Goal: Task Accomplishment & Management: Manage account settings

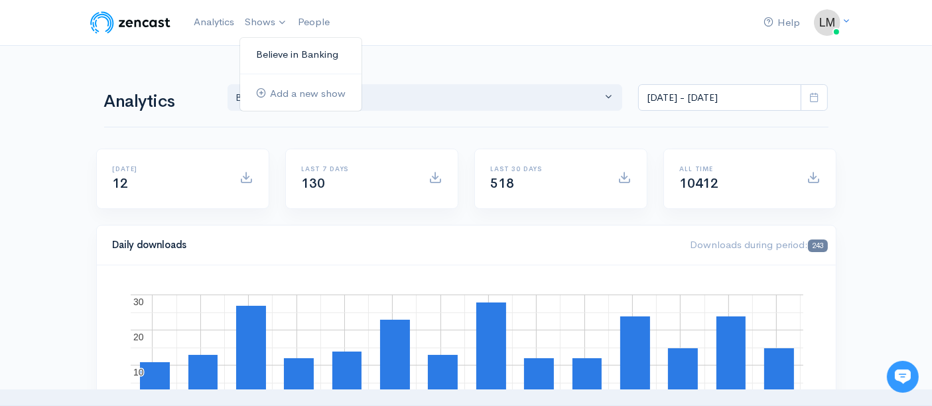
click at [273, 54] on link "Believe in Banking" at bounding box center [300, 54] width 121 height 23
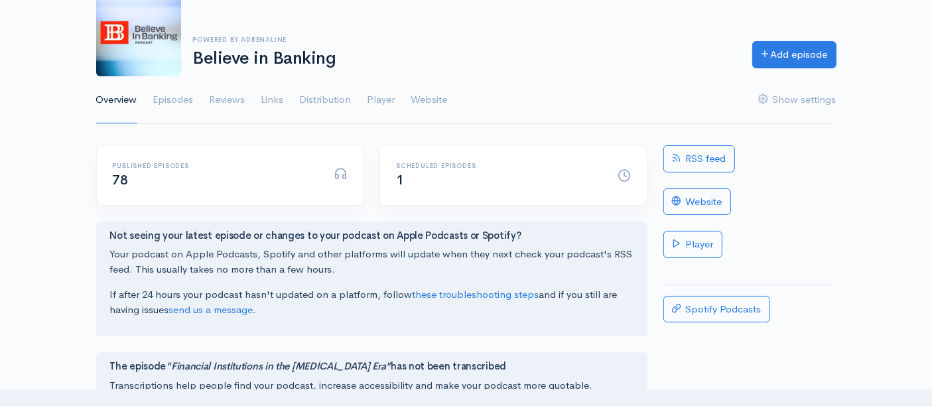
scroll to position [147, 0]
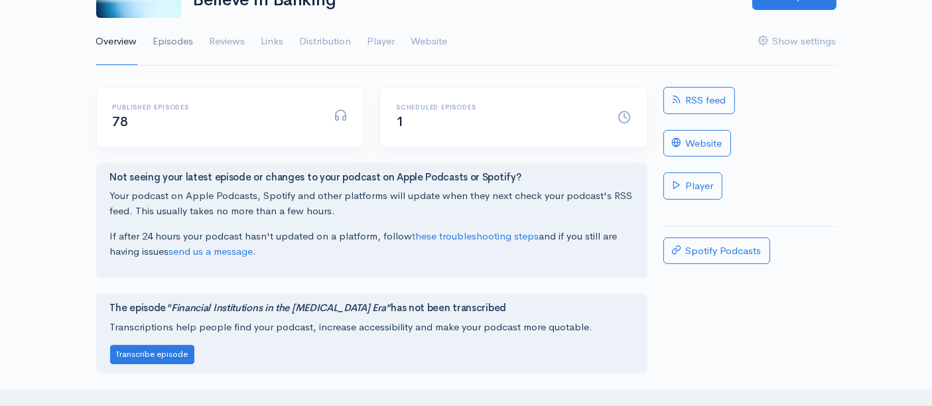
click at [170, 42] on link "Episodes" at bounding box center [173, 42] width 40 height 48
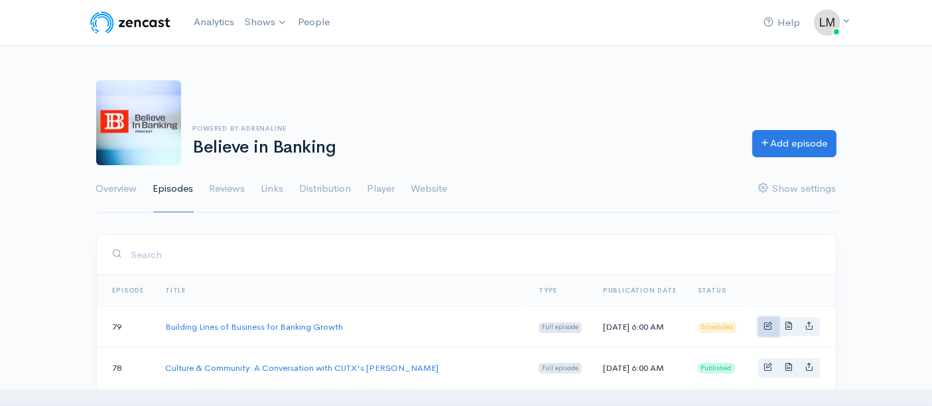
click at [763, 323] on link "Basic example" at bounding box center [768, 326] width 21 height 19
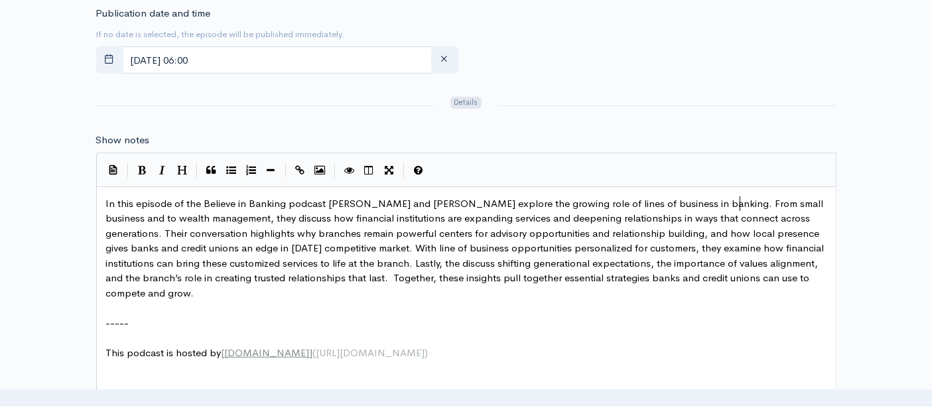
scroll to position [5, 0]
type textarea "and"
drag, startPoint x: 740, startPoint y: 200, endPoint x: 754, endPoint y: 200, distance: 13.9
click at [386, 261] on span "In this episode of the Believe in Banking podcast [PERSON_NAME] and [PERSON_NAM…" at bounding box center [466, 248] width 721 height 102
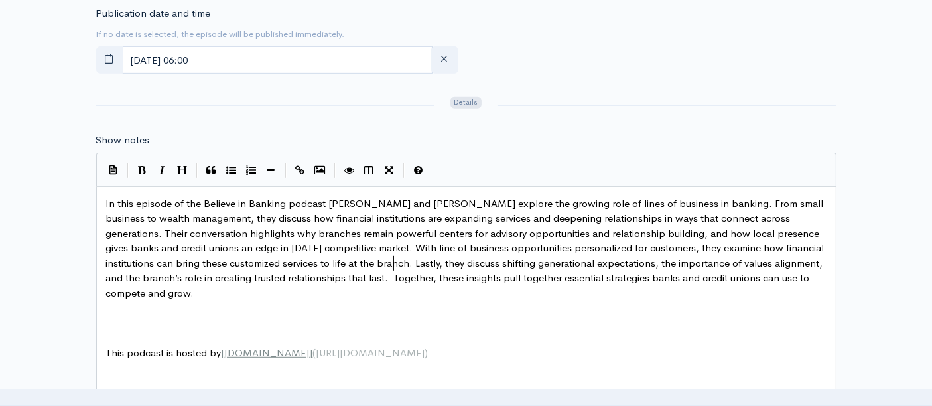
type textarea "y"
drag, startPoint x: 312, startPoint y: 278, endPoint x: 358, endPoint y: 277, distance: 45.8
type textarea "T"
drag, startPoint x: 310, startPoint y: 277, endPoint x: 333, endPoint y: 301, distance: 32.8
click at [310, 277] on span "In this episode of the Believe in Banking podcast [PERSON_NAME] and [PERSON_NAM…" at bounding box center [469, 248] width 726 height 102
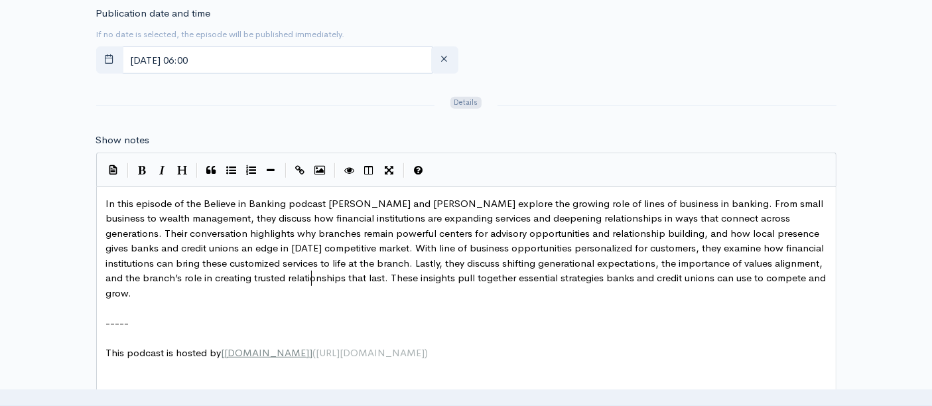
click at [485, 300] on pre "​" at bounding box center [471, 307] width 737 height 15
click at [510, 300] on pre "​" at bounding box center [471, 307] width 737 height 15
click at [576, 278] on span "In this episode of the Believe in Banking podcast [PERSON_NAME] and [PERSON_NAM…" at bounding box center [467, 248] width 723 height 102
click at [593, 279] on span "In this episode of the Believe in Banking podcast [PERSON_NAME] and [PERSON_NAM…" at bounding box center [467, 248] width 723 height 102
click at [640, 272] on span "In this episode of the Believe in Banking podcast [PERSON_NAME] and [PERSON_NAM…" at bounding box center [467, 248] width 723 height 102
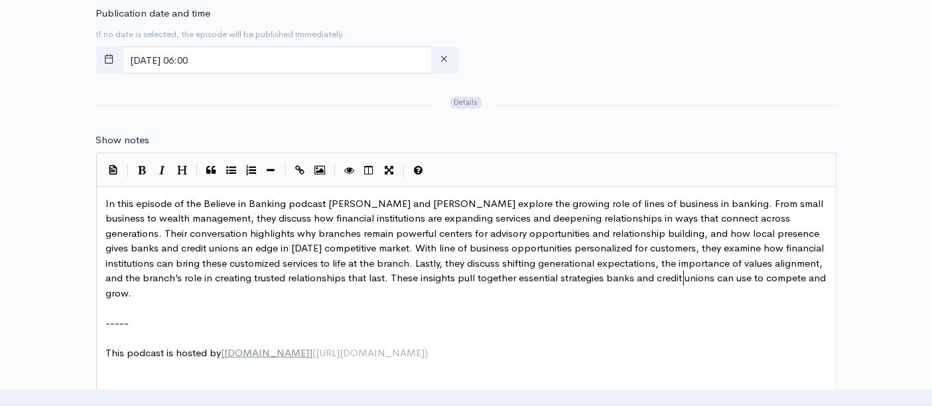
click at [683, 273] on span "In this episode of the Believe in Banking podcast [PERSON_NAME] and [PERSON_NAM…" at bounding box center [467, 248] width 723 height 102
click at [625, 280] on span "In this episode of the Believe in Banking podcast [PERSON_NAME] and [PERSON_NAM…" at bounding box center [467, 248] width 723 height 102
click at [559, 300] on pre "​" at bounding box center [471, 307] width 737 height 15
type textarea "All of t"
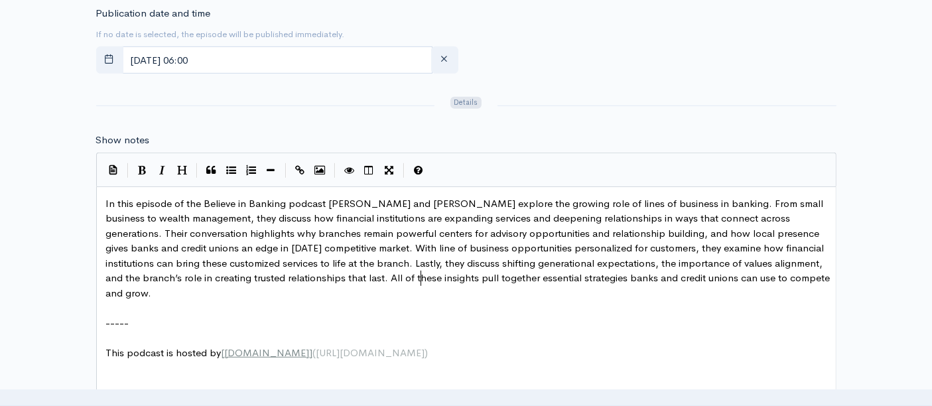
click at [419, 276] on span "In this episode of the Believe in Banking podcast [PERSON_NAME] and [PERSON_NAM…" at bounding box center [469, 248] width 727 height 102
drag, startPoint x: 309, startPoint y: 277, endPoint x: 333, endPoint y: 273, distance: 24.2
type textarea "T"
click at [429, 273] on span "In this episode of the Believe in Banking podcast [PERSON_NAME] and [PERSON_NAM…" at bounding box center [466, 248] width 721 height 102
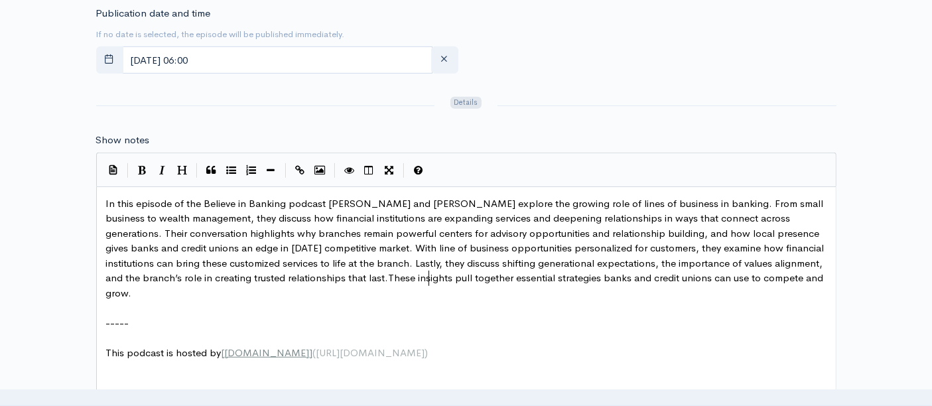
click at [436, 281] on span "In this episode of the Believe in Banking podcast [PERSON_NAME] and [PERSON_NAM…" at bounding box center [466, 248] width 721 height 102
click at [500, 280] on span "In this episode of the Believe in Banking podcast [PERSON_NAME] and [PERSON_NAM…" at bounding box center [466, 248] width 721 height 102
click at [508, 282] on pre "In this episode of the Believe in Banking podcast [PERSON_NAME] and [PERSON_NAM…" at bounding box center [471, 248] width 737 height 105
drag, startPoint x: 308, startPoint y: 273, endPoint x: 334, endPoint y: 275, distance: 25.9
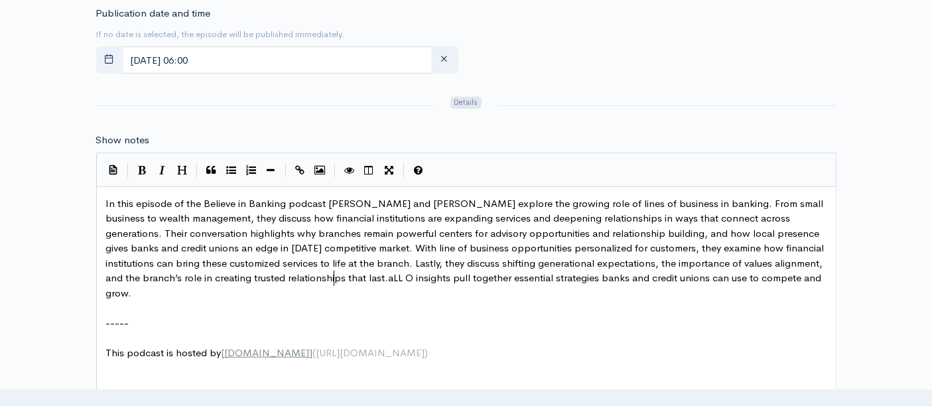
type textarea "aLL OF"
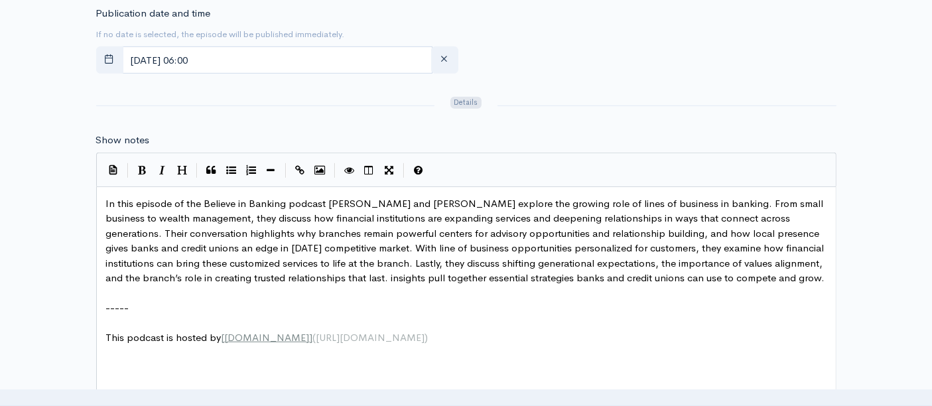
type textarea "t"
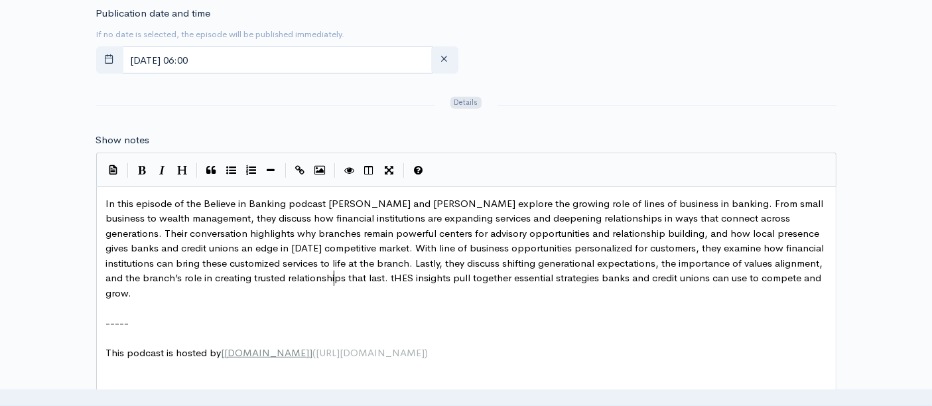
type textarea "tHESE"
type textarea "These"
drag, startPoint x: 312, startPoint y: 275, endPoint x: 337, endPoint y: 279, distance: 25.5
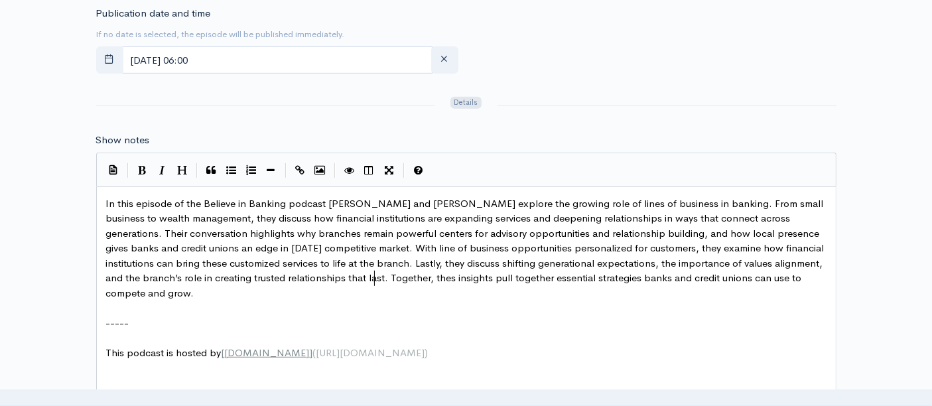
type textarea "Together, these"
type textarea "pull together"
drag, startPoint x: 420, startPoint y: 277, endPoint x: 476, endPoint y: 273, distance: 55.9
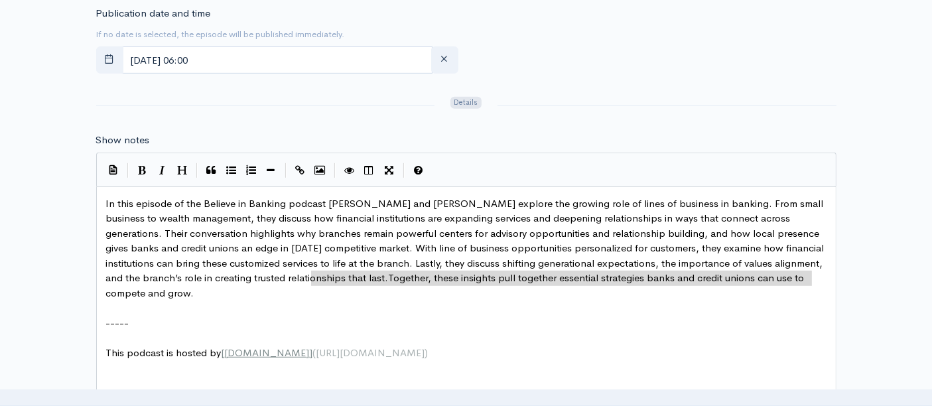
drag, startPoint x: 312, startPoint y: 272, endPoint x: 826, endPoint y: 276, distance: 514.8
type textarea "Together, these insights pull together essential strategies banks and credit un…"
click at [454, 300] on pre "​" at bounding box center [471, 307] width 737 height 15
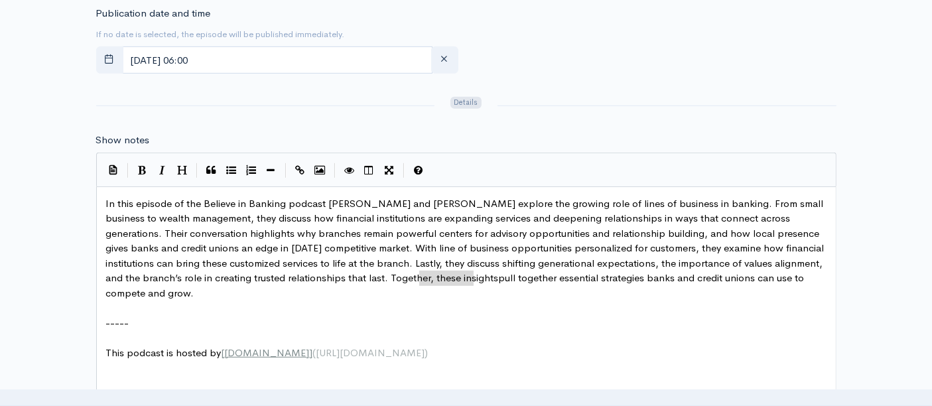
type textarea "pull together"
drag, startPoint x: 421, startPoint y: 276, endPoint x: 476, endPoint y: 277, distance: 55.1
click at [421, 300] on pre "​" at bounding box center [471, 307] width 737 height 15
type textarea "pull together"
type textarea "bring forward"
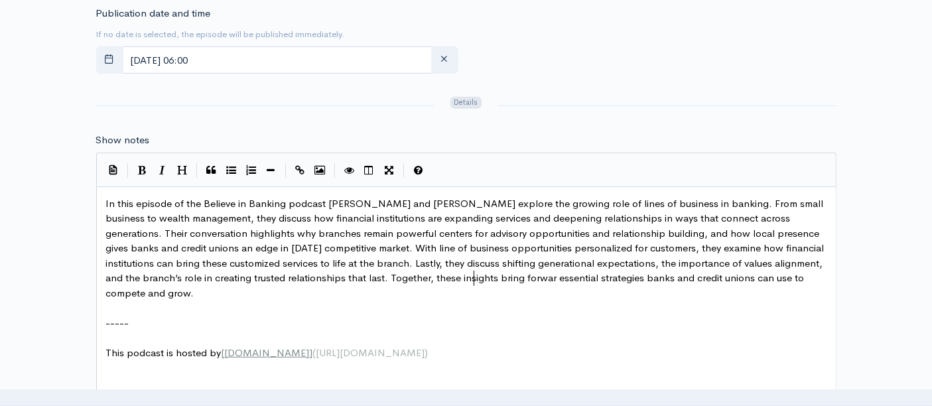
scroll to position [5, 62]
drag, startPoint x: 421, startPoint y: 273, endPoint x: 478, endPoint y: 274, distance: 57.0
type textarea "bring forward"
drag, startPoint x: 310, startPoint y: 272, endPoint x: 353, endPoint y: 277, distance: 42.8
type textarea "Collectively,"
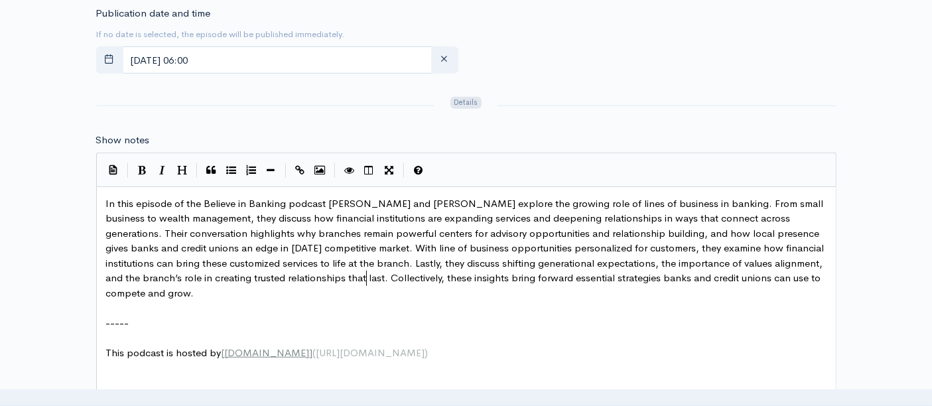
scroll to position [5, 54]
drag, startPoint x: 431, startPoint y: 277, endPoint x: 491, endPoint y: 279, distance: 59.7
type textarea "bring forward"
drag, startPoint x: 434, startPoint y: 275, endPoint x: 490, endPoint y: 277, distance: 56.4
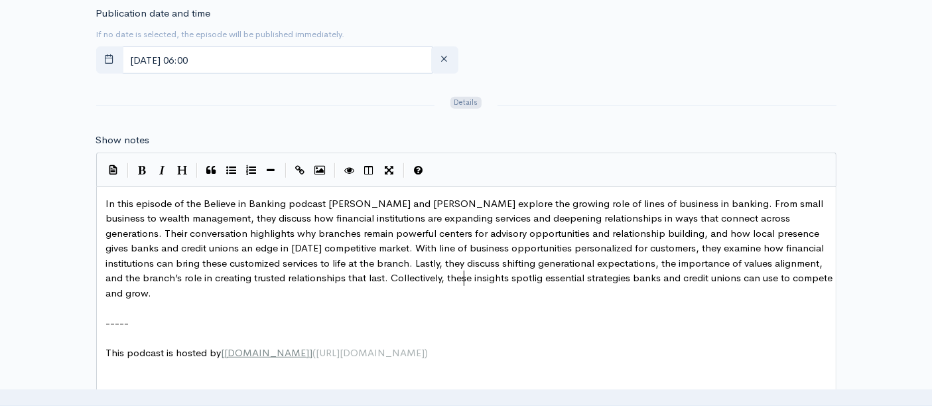
type textarea "spotlight"
click at [401, 300] on pre "​" at bounding box center [471, 307] width 737 height 15
click at [433, 271] on span "In this episode of the Believe in Banking podcast [PERSON_NAME] and [PERSON_NAM…" at bounding box center [466, 248] width 721 height 102
click at [436, 300] on pre "​" at bounding box center [471, 307] width 737 height 15
click at [513, 279] on span "In this episode of the Believe in Banking podcast [PERSON_NAME] and [PERSON_NAM…" at bounding box center [466, 248] width 721 height 102
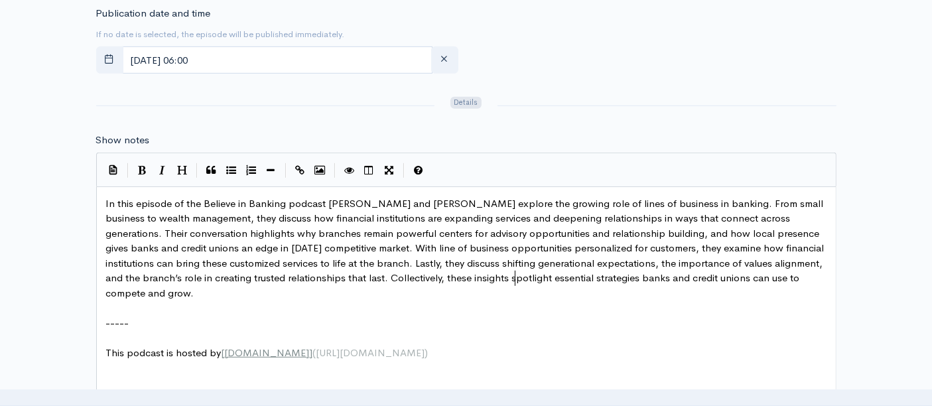
click at [555, 275] on span "In this episode of the Believe in Banking podcast [PERSON_NAME] and [PERSON_NAM…" at bounding box center [466, 248] width 721 height 102
click at [636, 273] on span "In this episode of the Believe in Banking podcast [PERSON_NAME] and [PERSON_NAM…" at bounding box center [466, 248] width 721 height 102
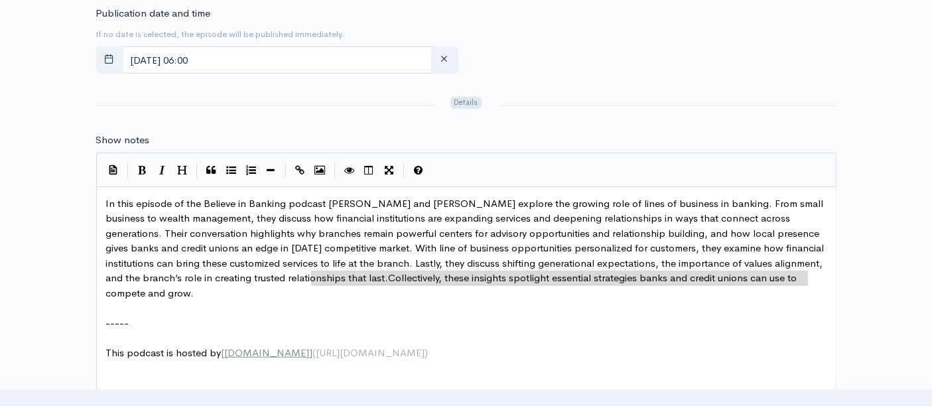
drag, startPoint x: 808, startPoint y: 274, endPoint x: 312, endPoint y: 276, distance: 496.2
type textarea "Collectively, these insights spotlight essential strategies banks and credit un…"
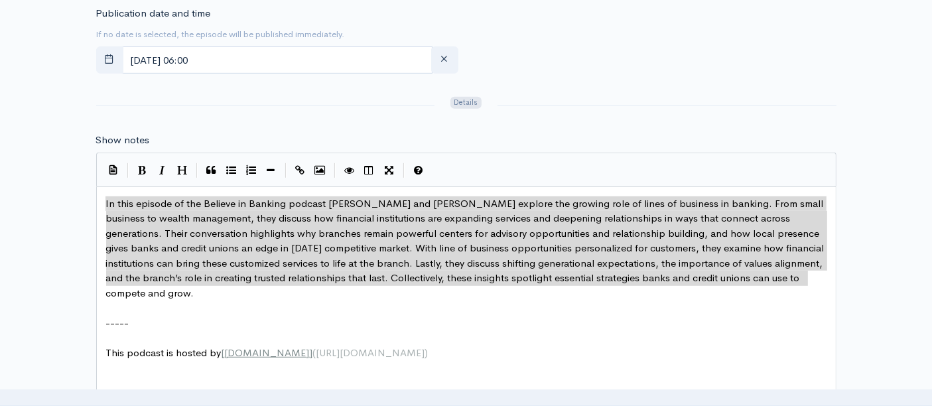
drag, startPoint x: 105, startPoint y: 202, endPoint x: 820, endPoint y: 270, distance: 717.7
type textarea "In this episode of the Believe in Banking podcast [PERSON_NAME] and [PERSON_NAM…"
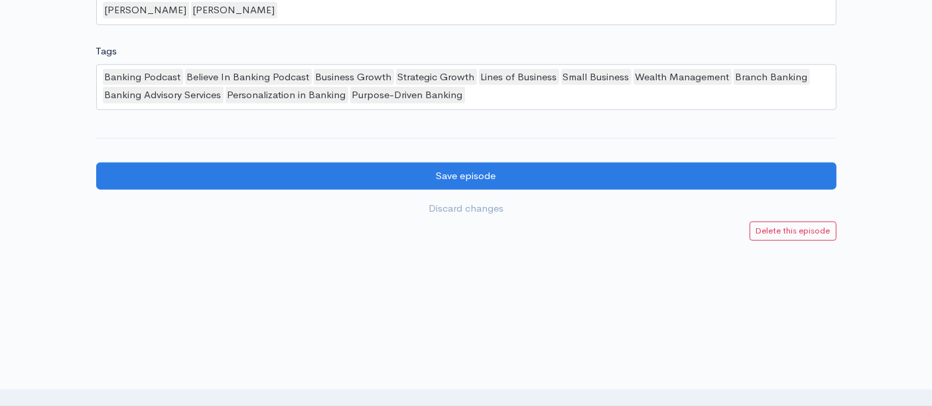
scroll to position [1242, 0]
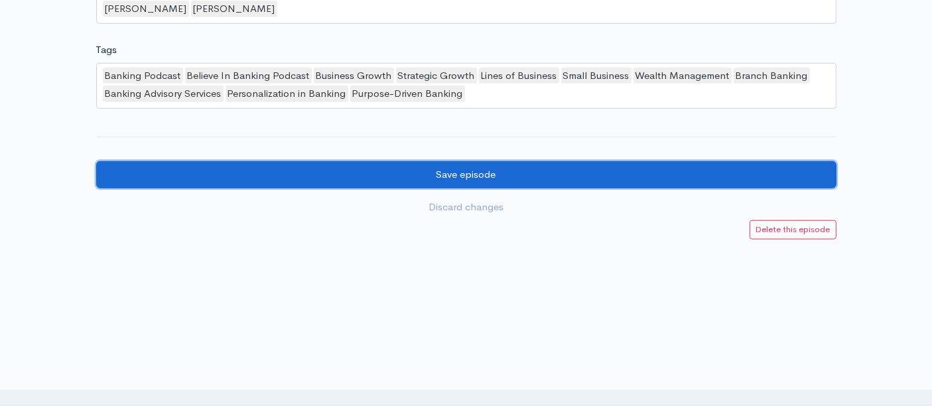
drag, startPoint x: 474, startPoint y: 168, endPoint x: 485, endPoint y: 164, distance: 12.0
click at [472, 168] on input "Save episode" at bounding box center [466, 174] width 740 height 27
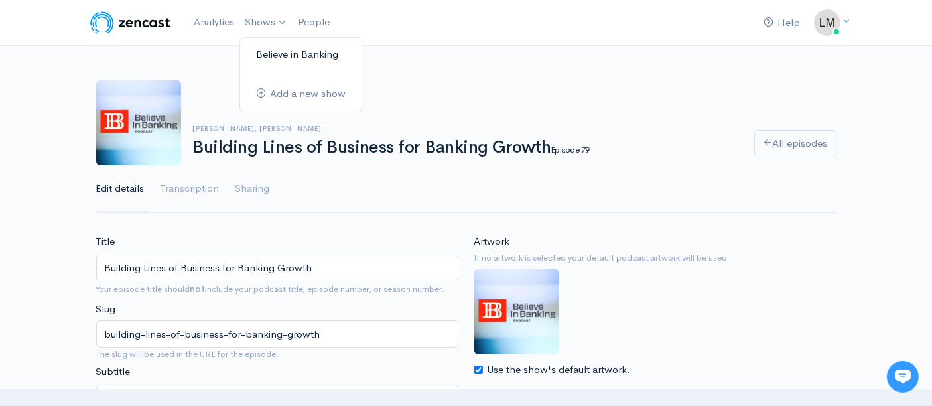
click at [267, 57] on link "Believe in Banking" at bounding box center [300, 54] width 121 height 23
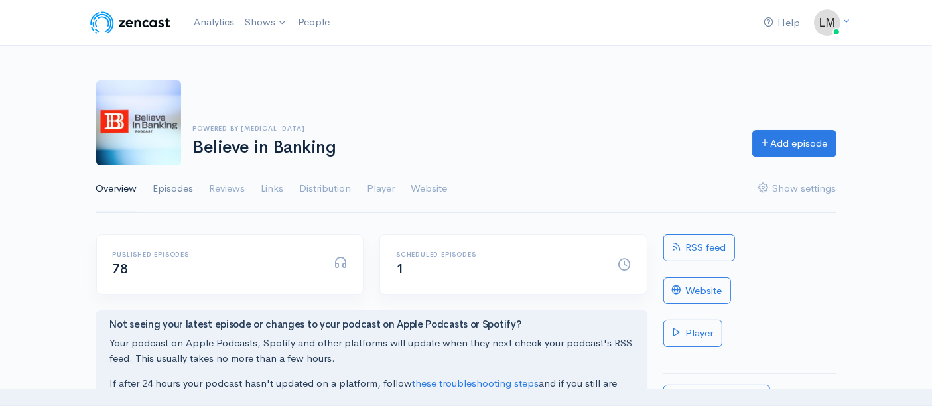
click at [185, 184] on link "Episodes" at bounding box center [173, 189] width 40 height 48
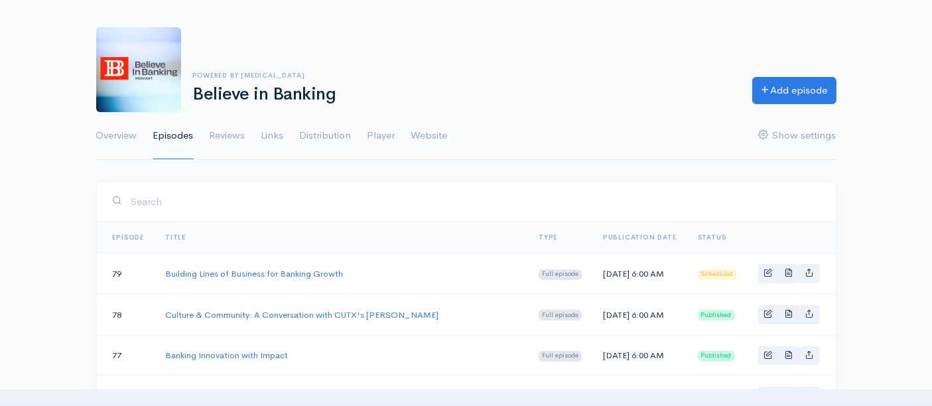
scroll to position [74, 0]
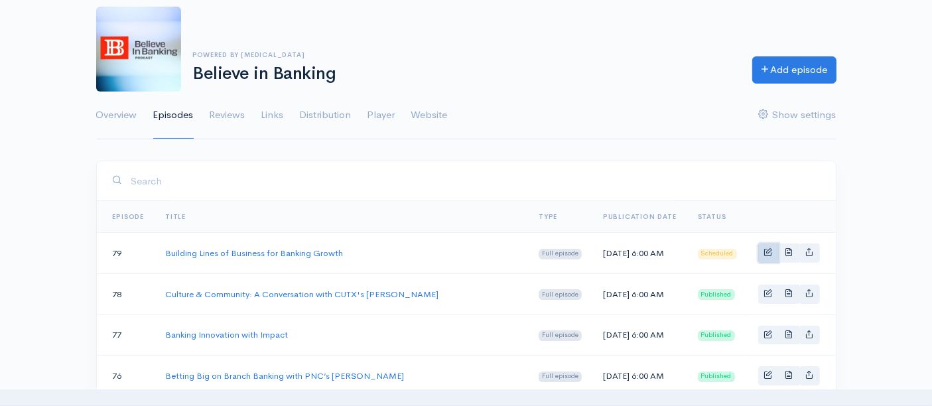
click at [771, 256] on span "Basic example" at bounding box center [768, 251] width 9 height 9
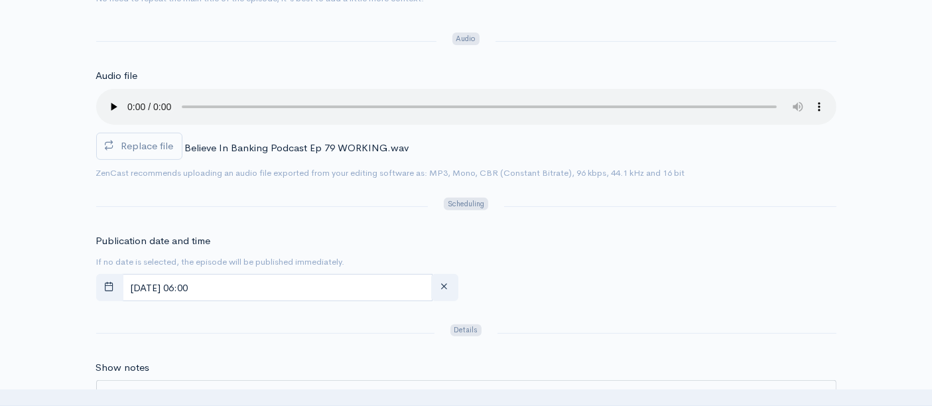
scroll to position [442, 0]
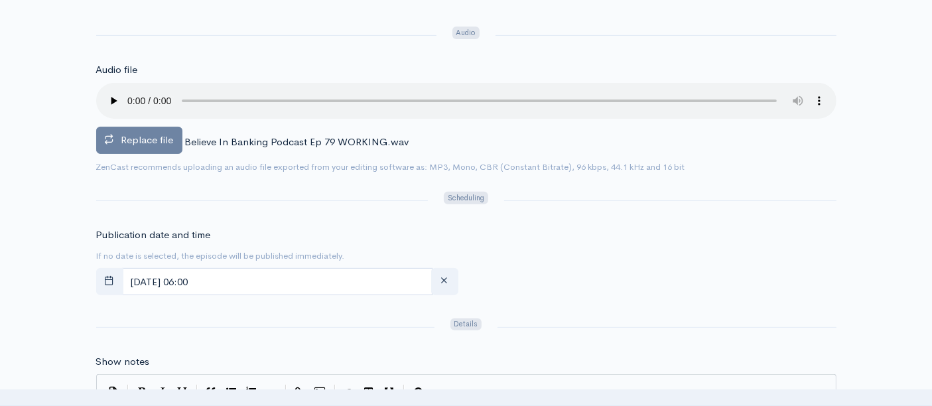
click at [135, 138] on span "Replace file" at bounding box center [147, 139] width 52 height 13
click at [0, 0] on input "Replace file" at bounding box center [0, 0] width 0 height 0
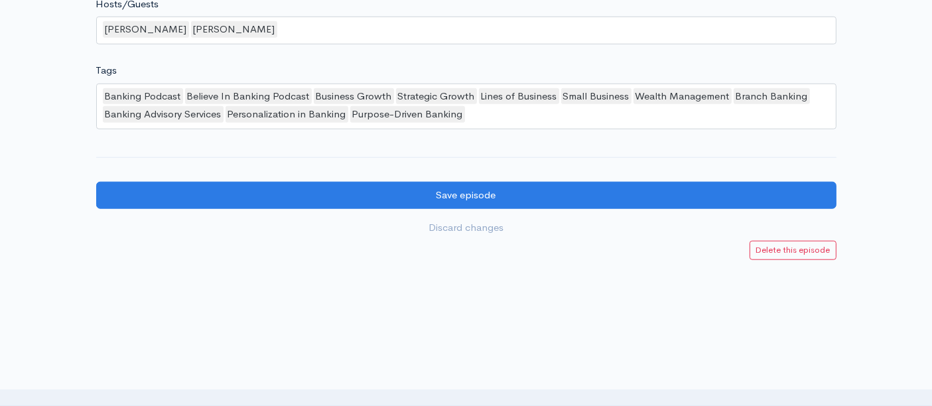
scroll to position [1273, 0]
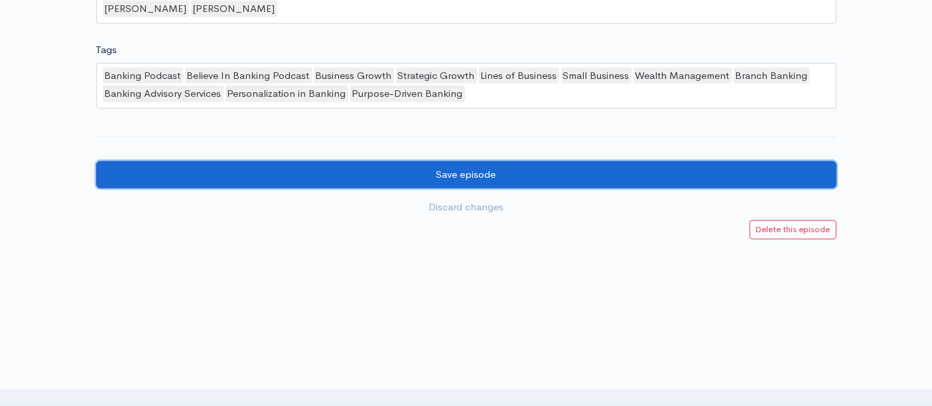
click at [439, 168] on input "Save episode" at bounding box center [466, 174] width 740 height 27
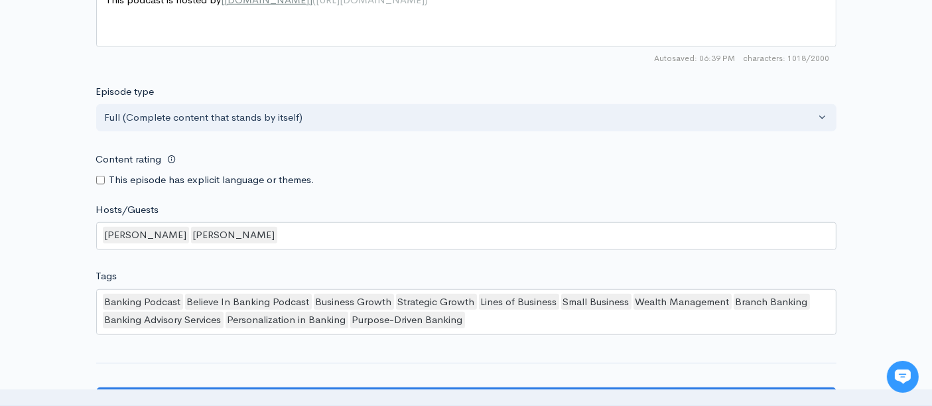
scroll to position [1179, 0]
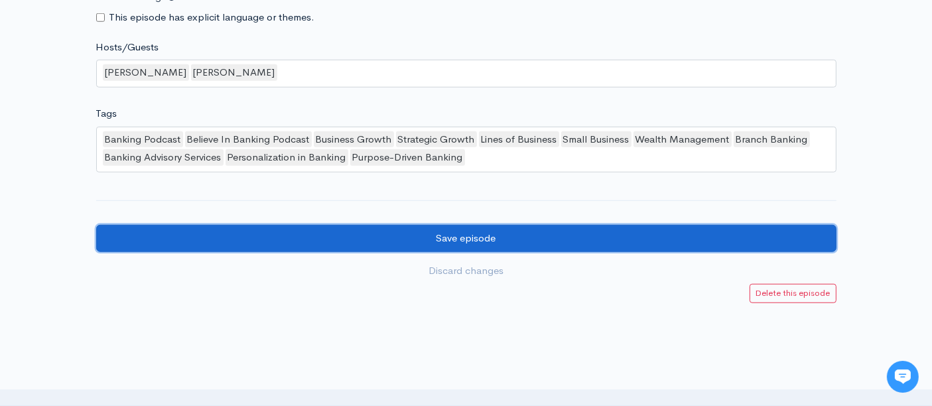
click at [522, 234] on input "Save episode" at bounding box center [466, 238] width 740 height 27
